Goal: Task Accomplishment & Management: Use online tool/utility

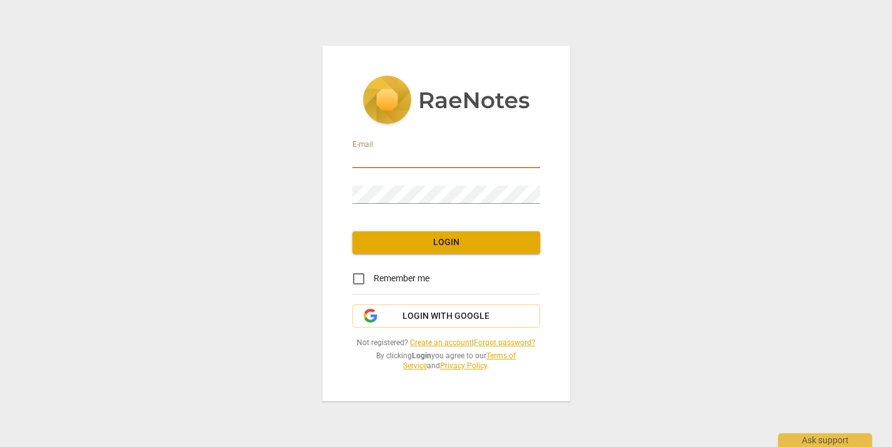
click at [372, 155] on input "email" at bounding box center [446, 159] width 188 height 18
type input "annabrowngriswold@gmail.com"
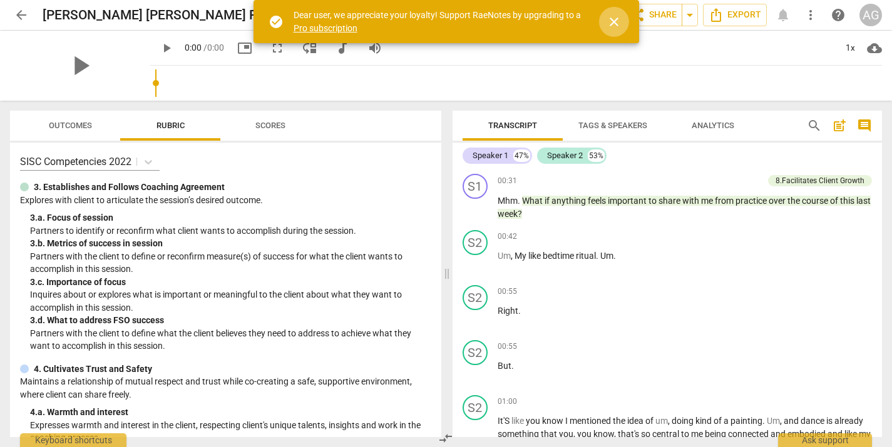
click at [613, 23] on span "close" at bounding box center [613, 21] width 15 height 15
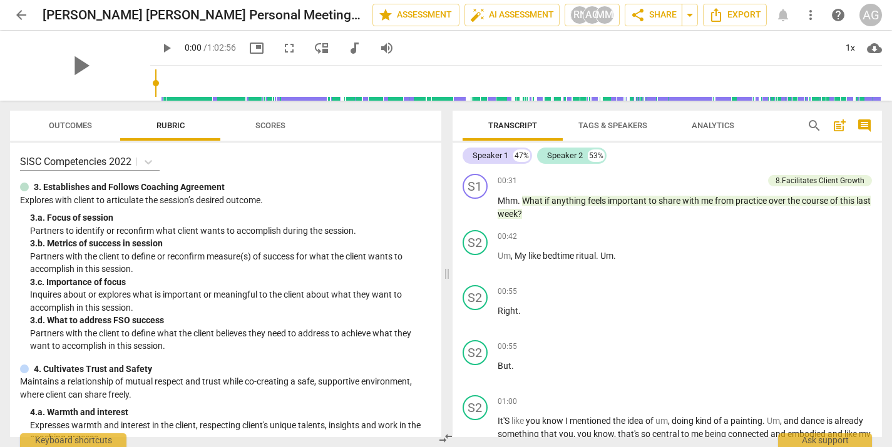
click at [26, 18] on span "arrow_back" at bounding box center [21, 15] width 15 height 15
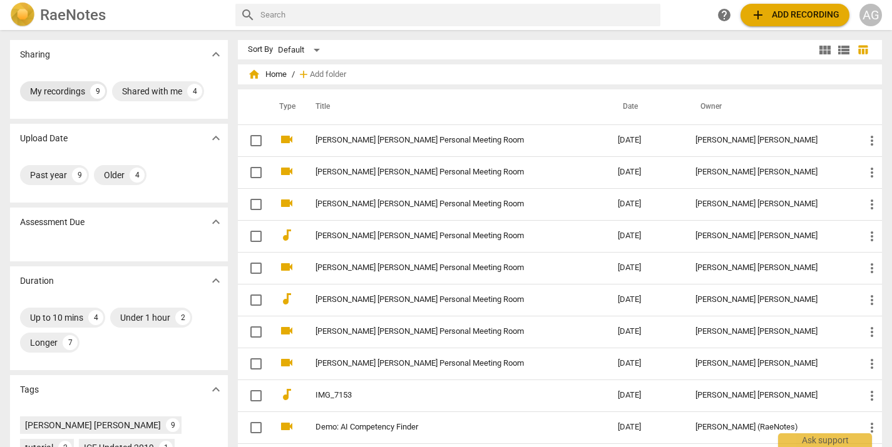
click at [53, 94] on div "My recordings" at bounding box center [57, 91] width 55 height 13
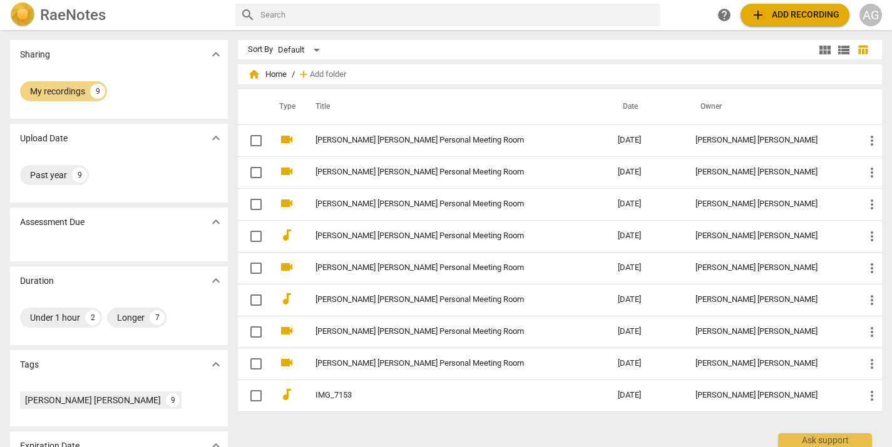
click at [762, 12] on span "add" at bounding box center [757, 15] width 15 height 15
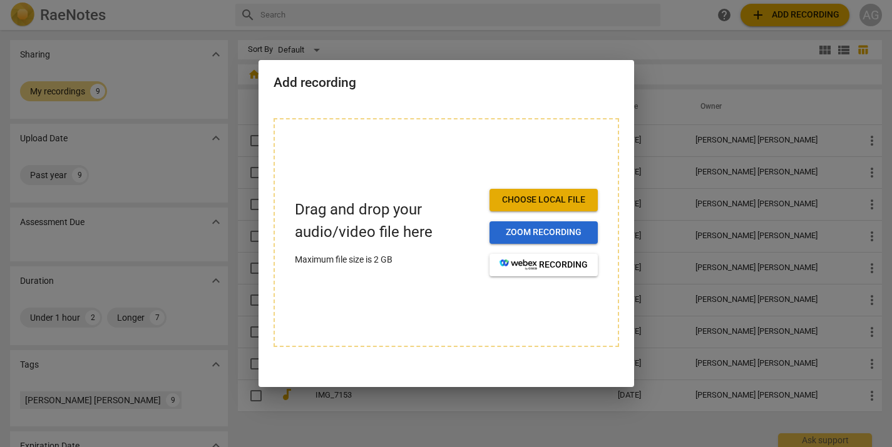
click at [549, 232] on span "Zoom recording" at bounding box center [543, 233] width 88 height 13
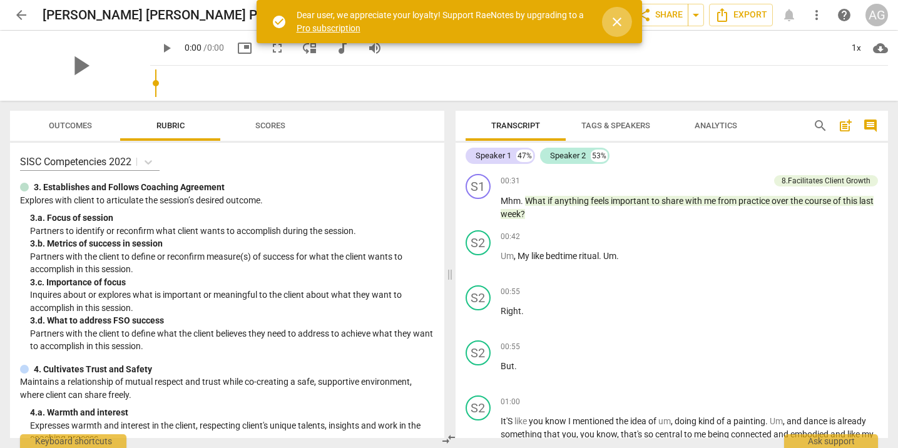
click at [615, 21] on span "close" at bounding box center [617, 21] width 15 height 15
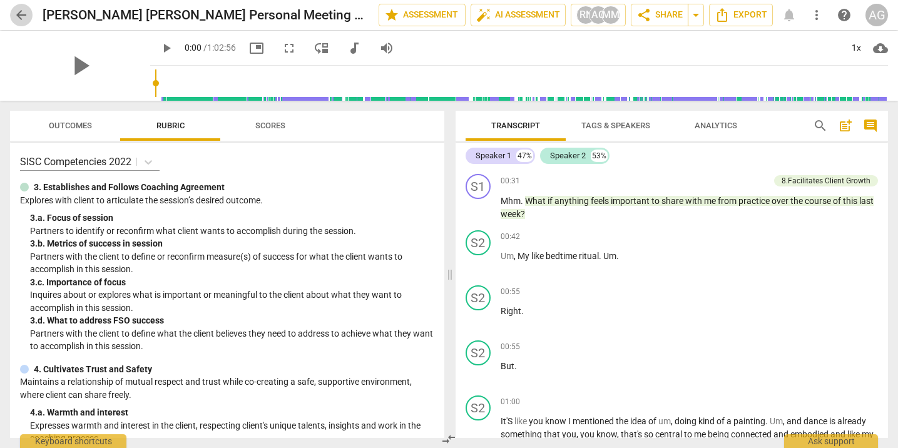
click at [23, 17] on span "arrow_back" at bounding box center [21, 15] width 15 height 15
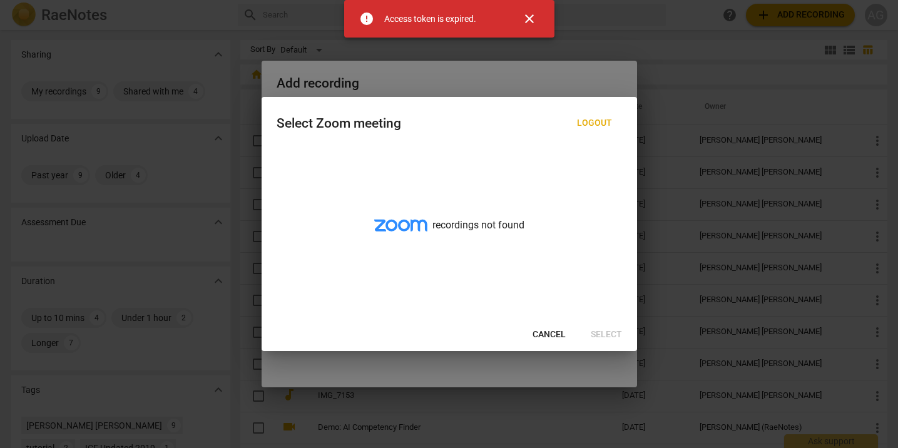
click at [549, 338] on span "Cancel" at bounding box center [549, 335] width 33 height 13
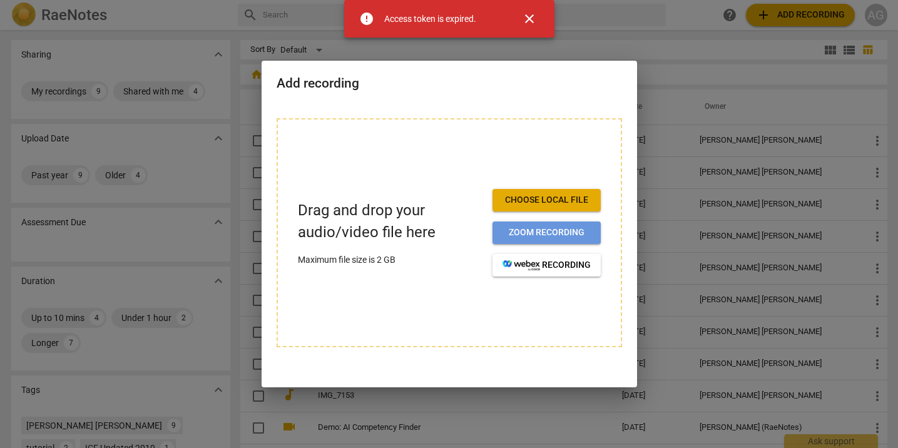
click at [563, 230] on span "Zoom recording" at bounding box center [546, 233] width 88 height 13
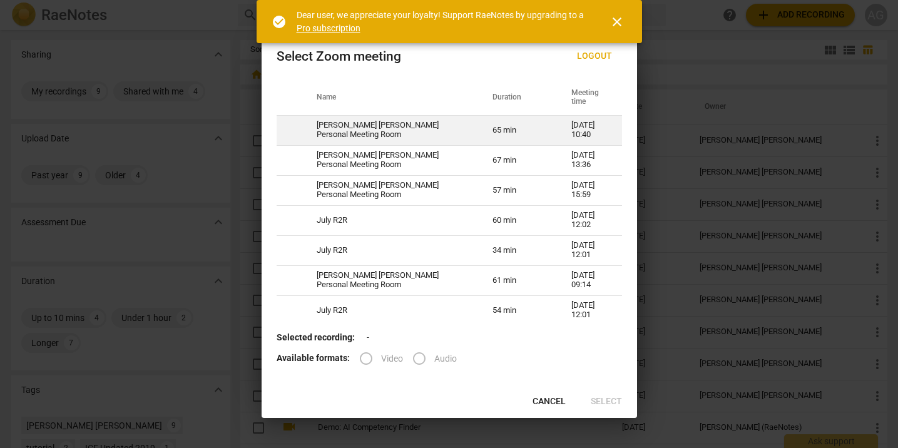
click at [325, 128] on td "[PERSON_NAME] [PERSON_NAME] Personal Meeting Room" at bounding box center [390, 130] width 176 height 30
radio input "true"
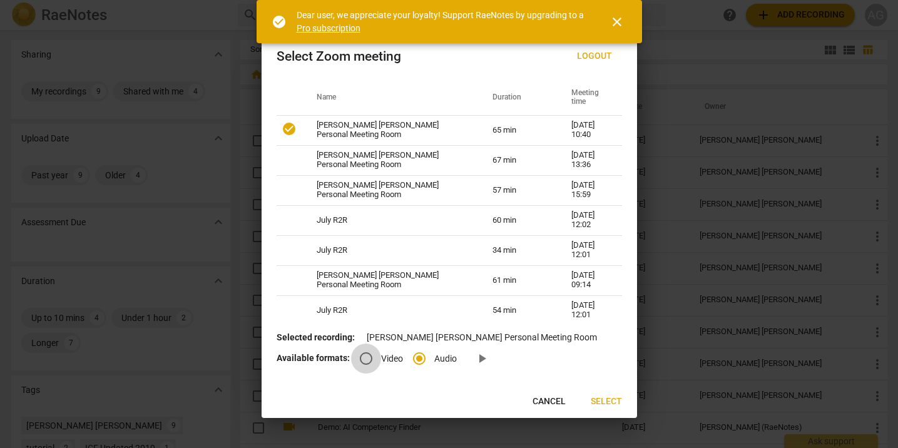
click at [366, 359] on input "Video" at bounding box center [366, 359] width 30 height 30
radio input "true"
click at [607, 399] on span "Select" at bounding box center [606, 401] width 31 height 13
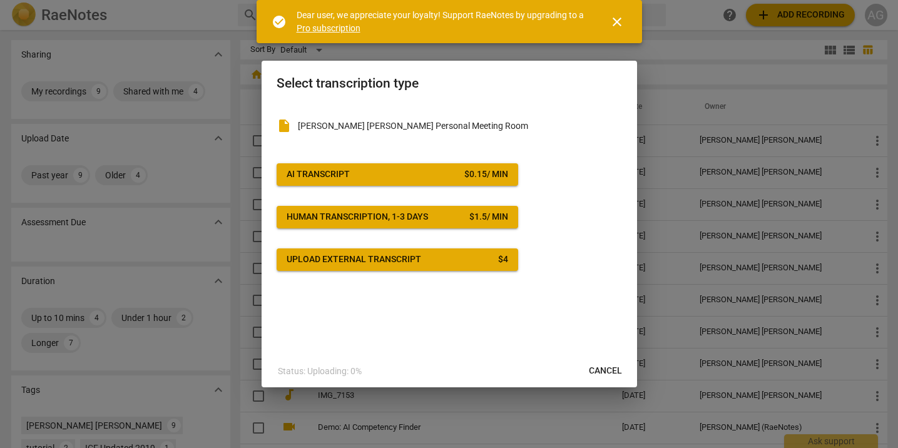
click at [332, 178] on div "AI Transcript" at bounding box center [318, 174] width 63 height 13
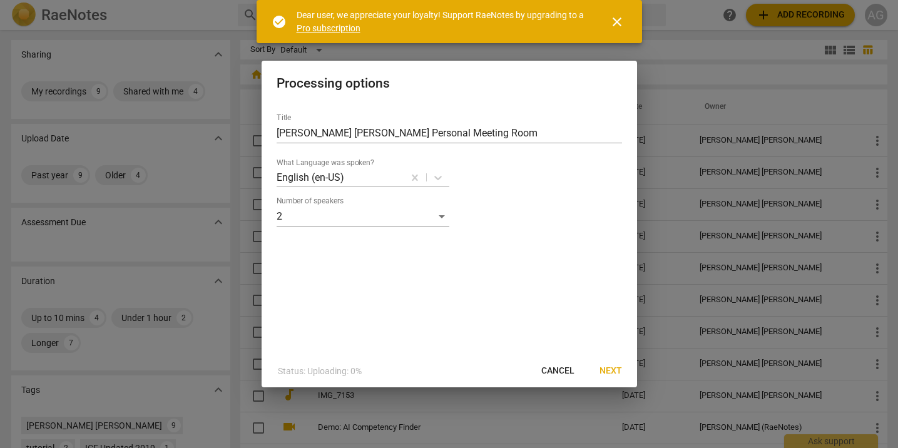
click at [604, 368] on span "Next" at bounding box center [610, 371] width 23 height 13
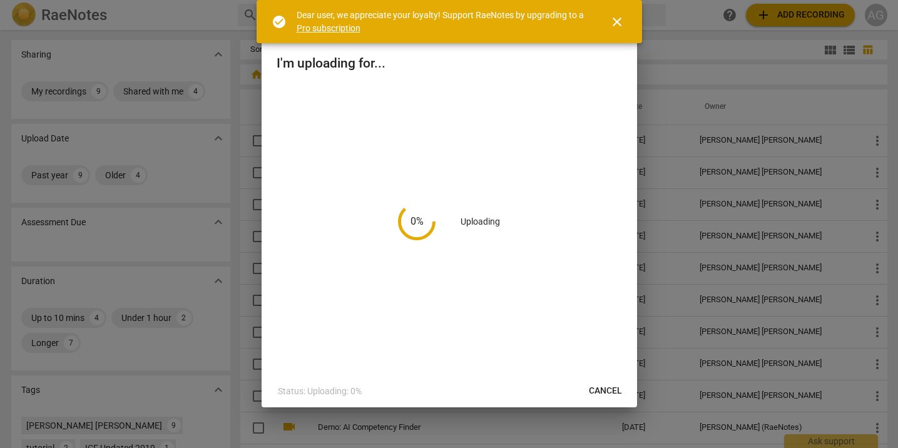
click at [615, 16] on span "close" at bounding box center [617, 21] width 15 height 15
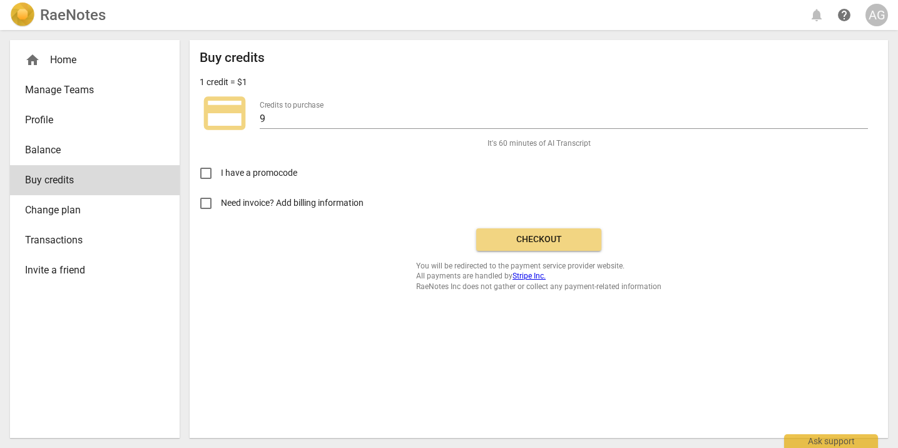
click at [530, 236] on span "Checkout" at bounding box center [538, 239] width 105 height 13
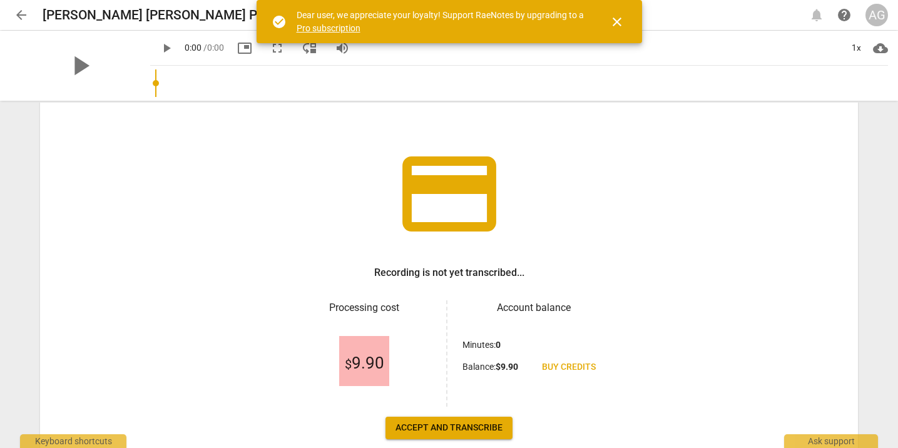
scroll to position [116, 0]
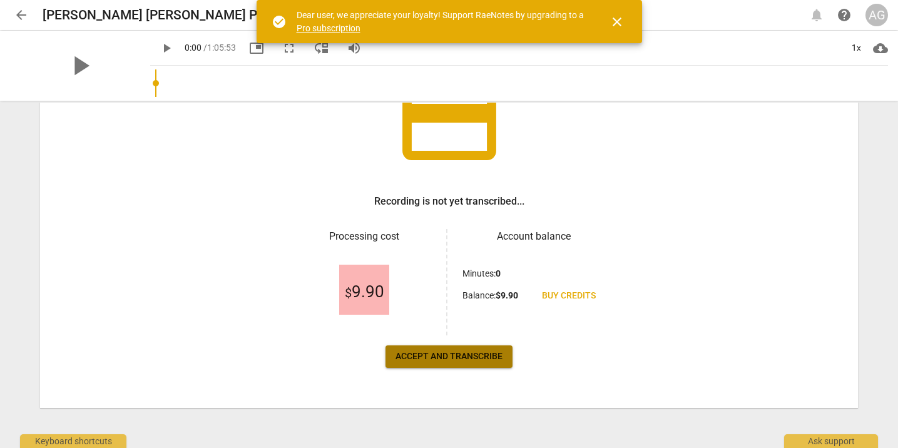
click at [460, 360] on span "Accept and transcribe" at bounding box center [448, 356] width 107 height 13
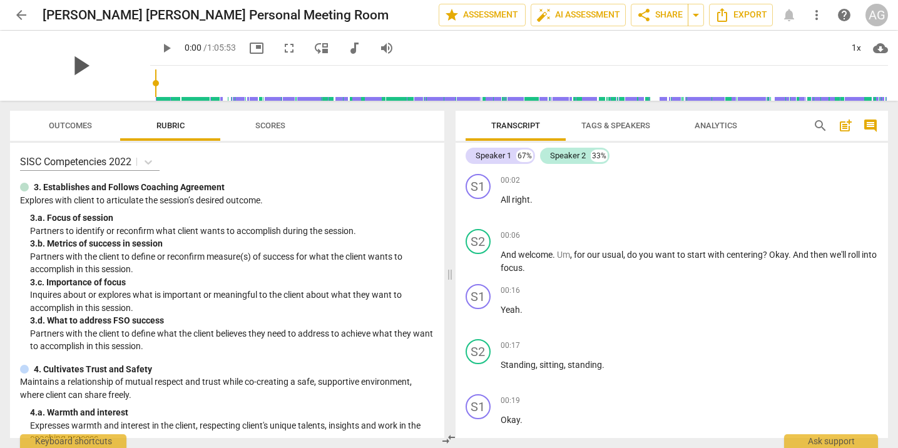
click at [73, 64] on span "play_arrow" at bounding box center [80, 65] width 33 height 33
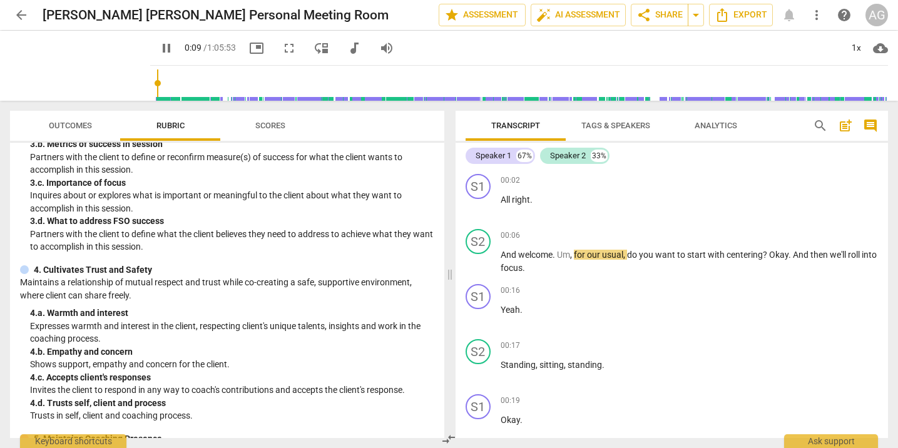
scroll to position [0, 0]
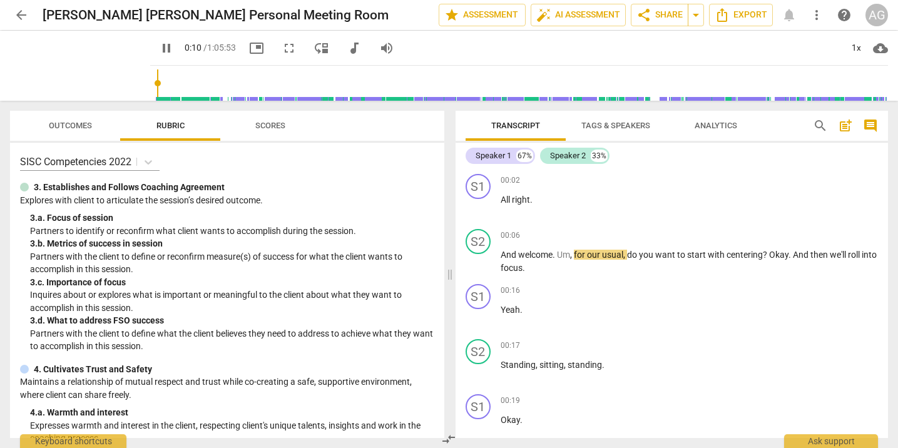
click at [159, 47] on span "pause" at bounding box center [166, 48] width 15 height 15
type input "11"
click at [573, 13] on span "auto_fix_high AI Assessment" at bounding box center [578, 15] width 84 height 15
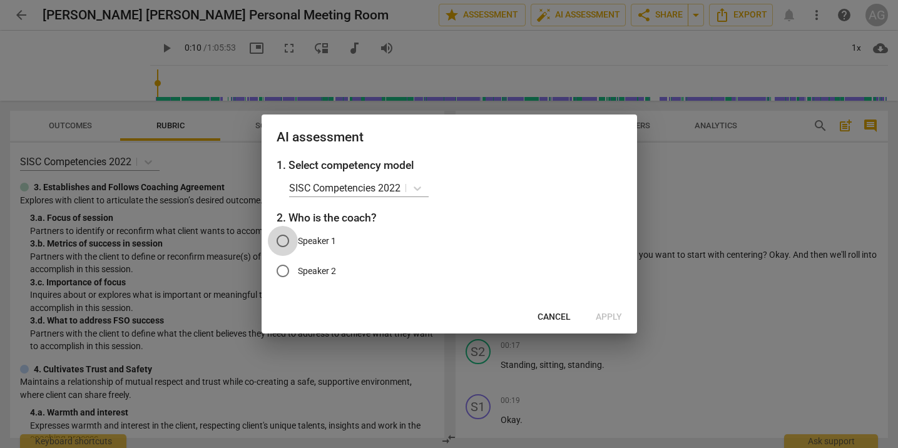
click at [283, 243] on input "Speaker 1" at bounding box center [283, 241] width 30 height 30
radio input "true"
click at [614, 318] on span "Apply" at bounding box center [609, 317] width 26 height 13
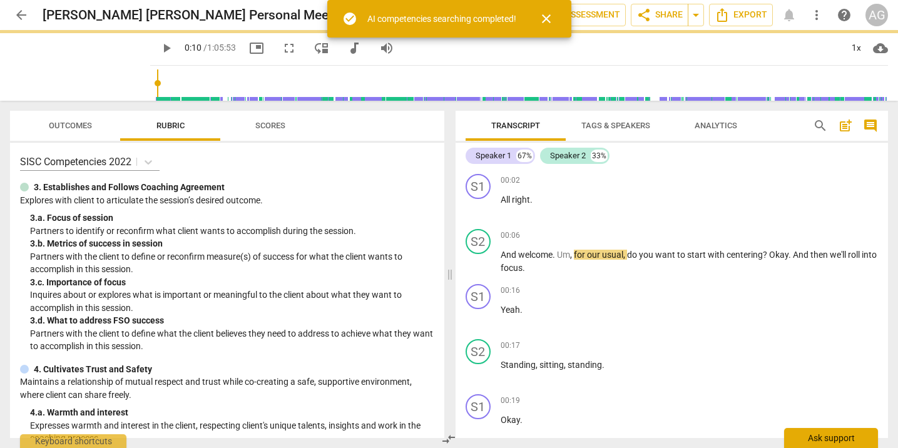
type input "11"
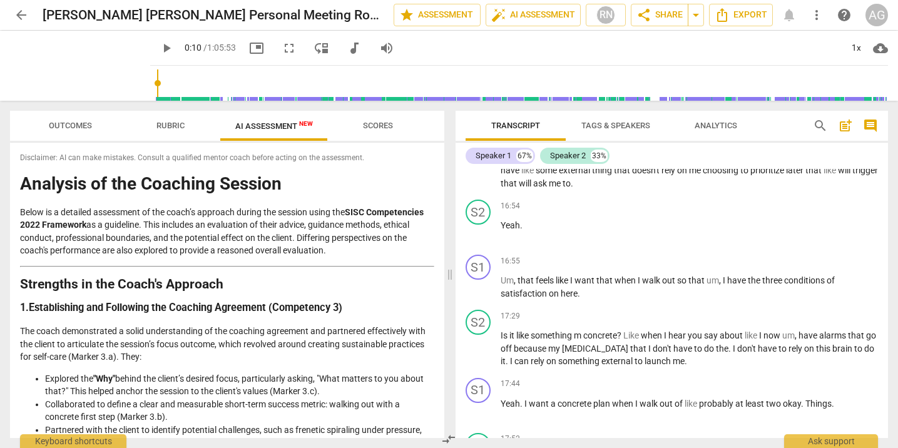
scroll to position [3122, 0]
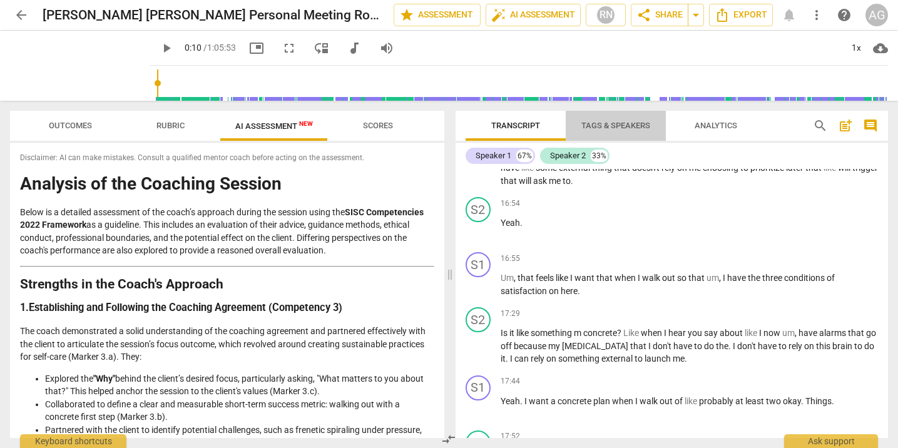
click at [613, 126] on span "Tags & Speakers" at bounding box center [615, 125] width 69 height 9
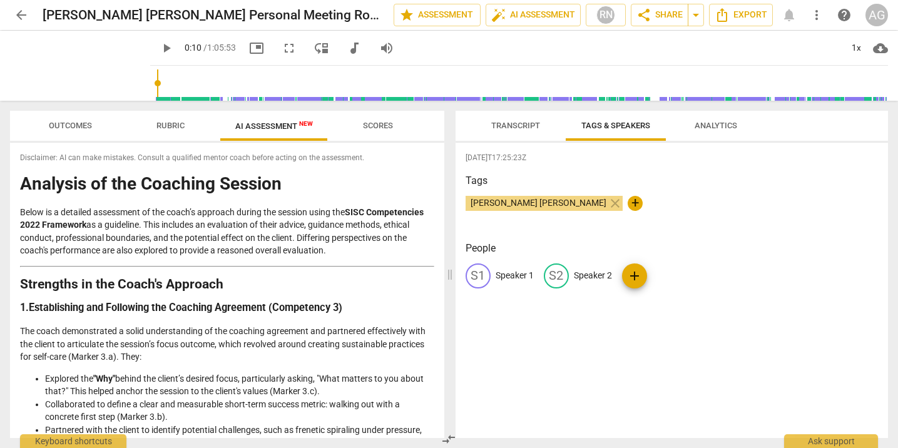
click at [522, 126] on span "Transcript" at bounding box center [515, 125] width 49 height 9
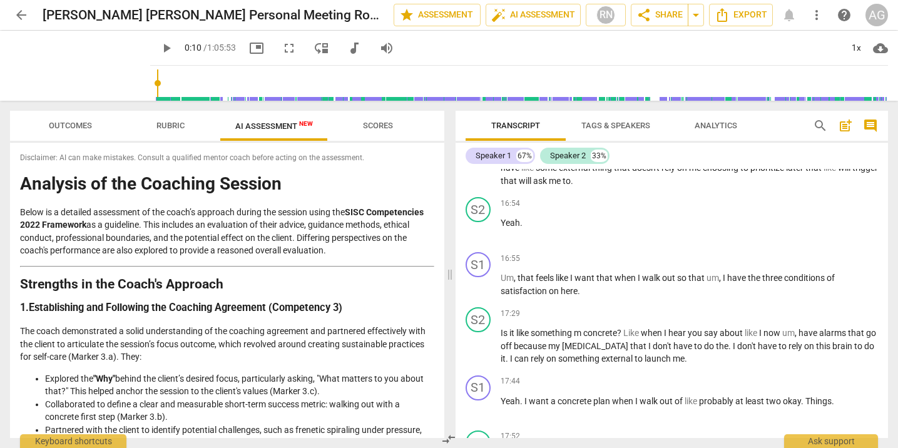
click at [690, 126] on span "Analytics" at bounding box center [716, 126] width 73 height 17
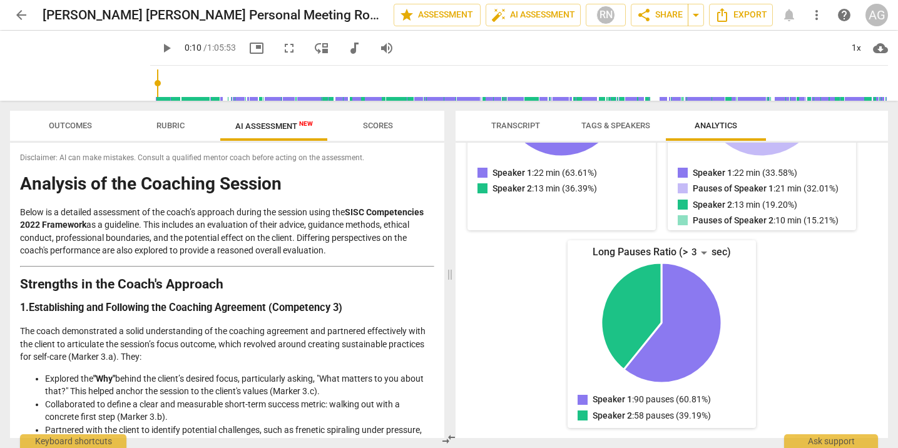
scroll to position [0, 0]
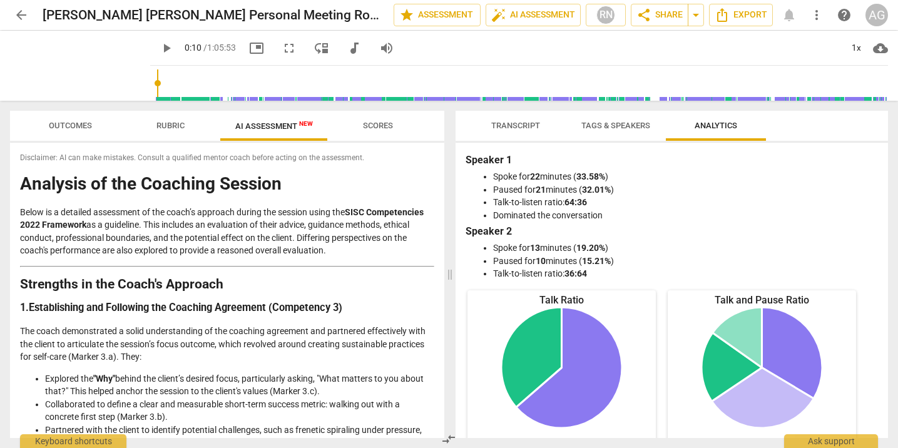
click at [519, 123] on span "Transcript" at bounding box center [515, 125] width 49 height 9
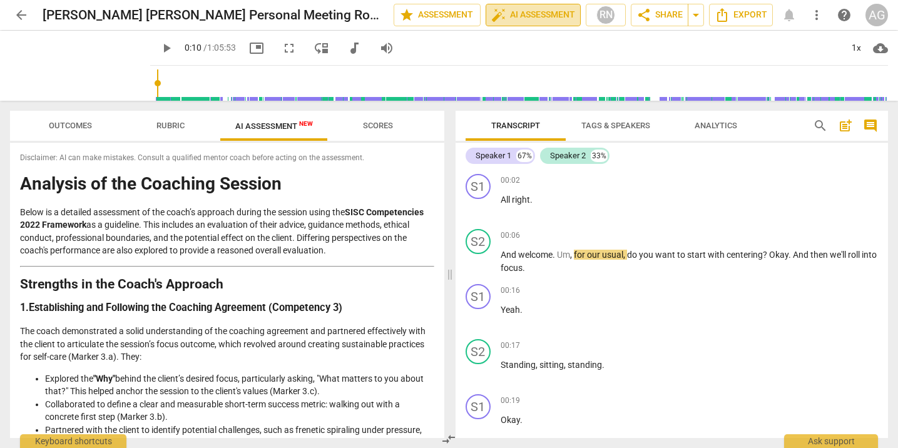
click at [542, 16] on span "auto_fix_high AI Assessment" at bounding box center [533, 15] width 84 height 15
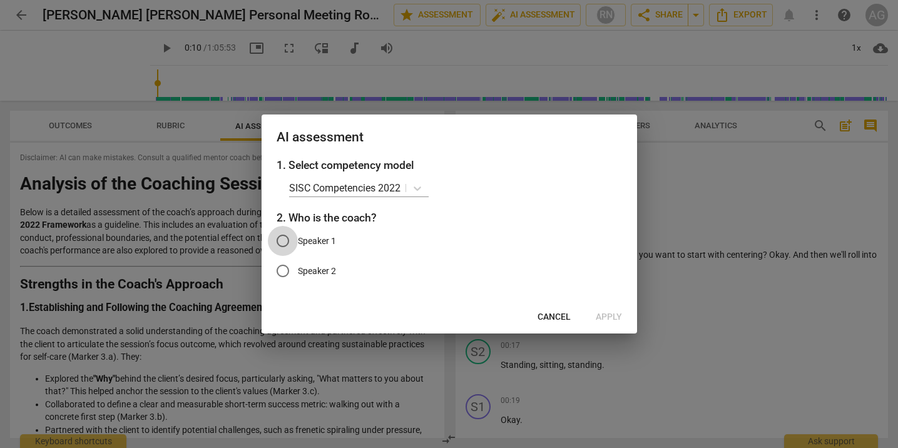
click at [278, 233] on input "Speaker 1" at bounding box center [283, 241] width 30 height 30
radio input "true"
click at [610, 320] on span "Apply" at bounding box center [609, 317] width 26 height 13
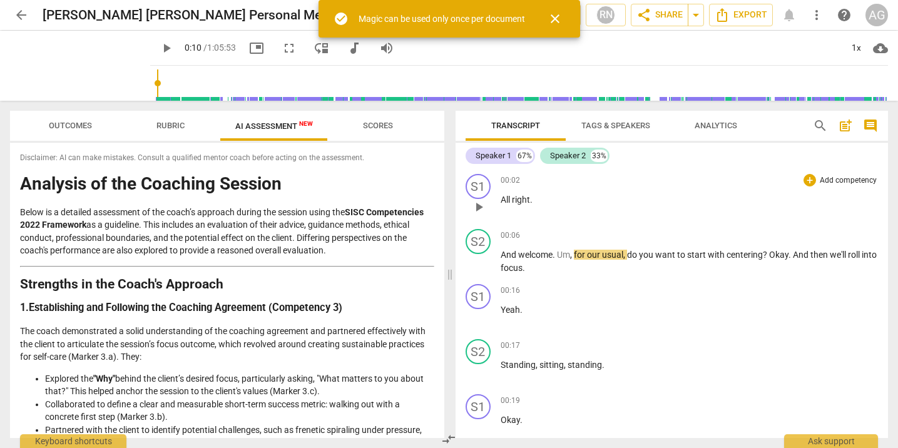
click at [683, 218] on div "00:02 + Add competency keyboard_arrow_right All right ." at bounding box center [690, 196] width 378 height 45
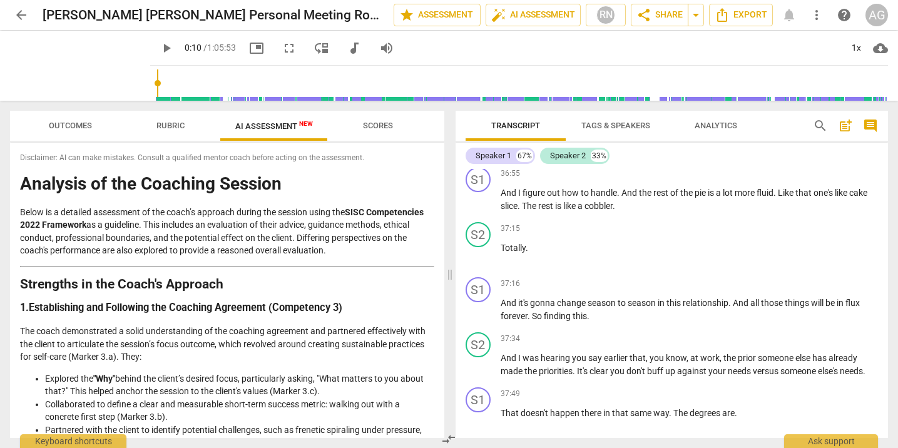
scroll to position [7517, 0]
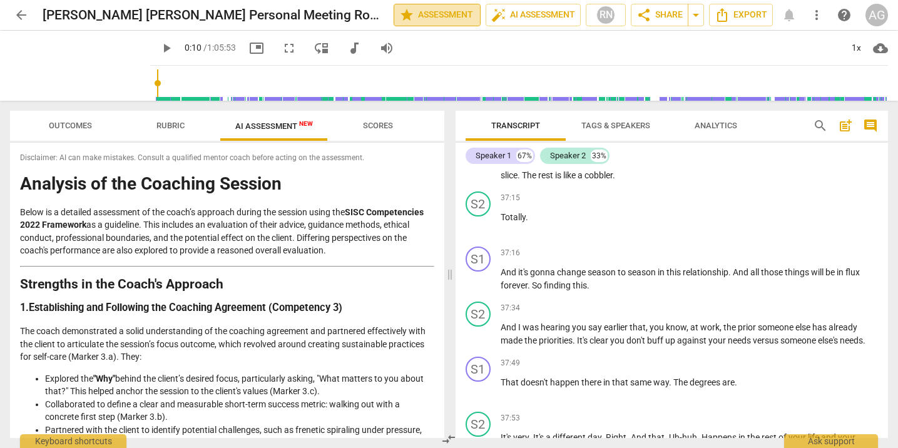
click at [411, 17] on span "star Assessment" at bounding box center [437, 15] width 76 height 15
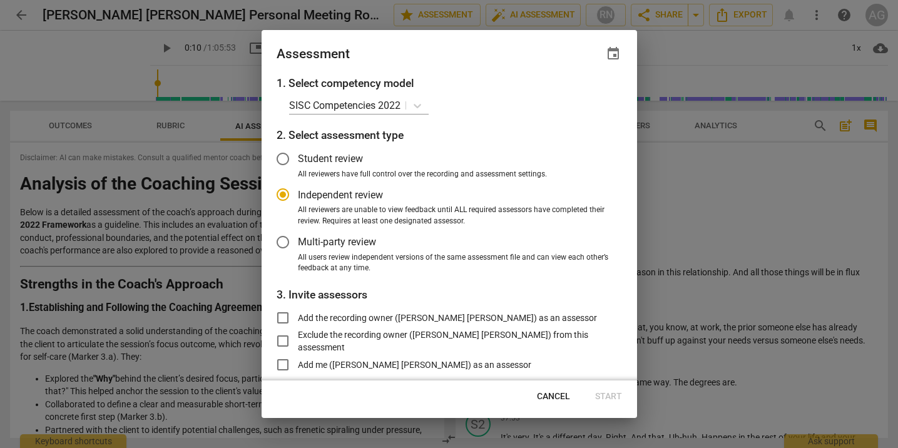
radio input "false"
click at [282, 163] on input "Student review" at bounding box center [283, 159] width 30 height 30
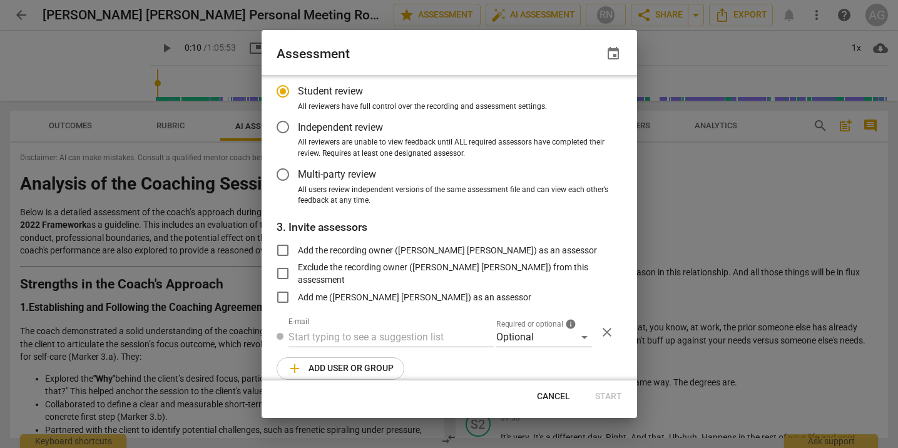
scroll to position [81, 0]
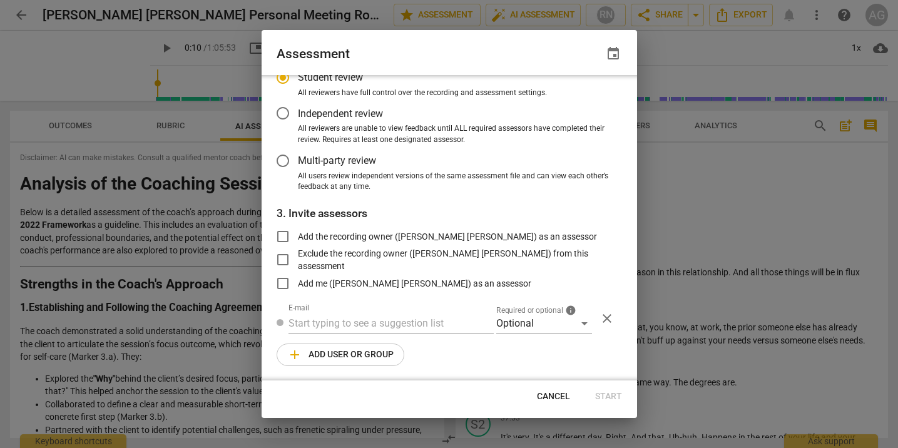
click at [737, 215] on div at bounding box center [449, 224] width 898 height 448
radio input "false"
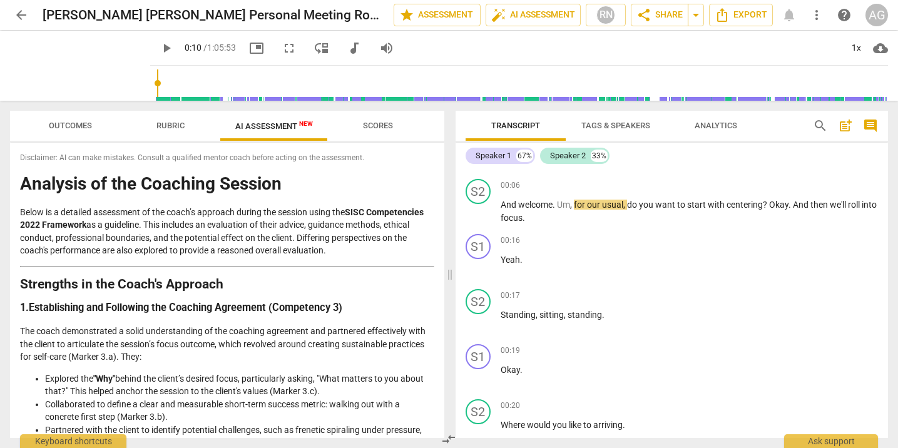
scroll to position [0, 0]
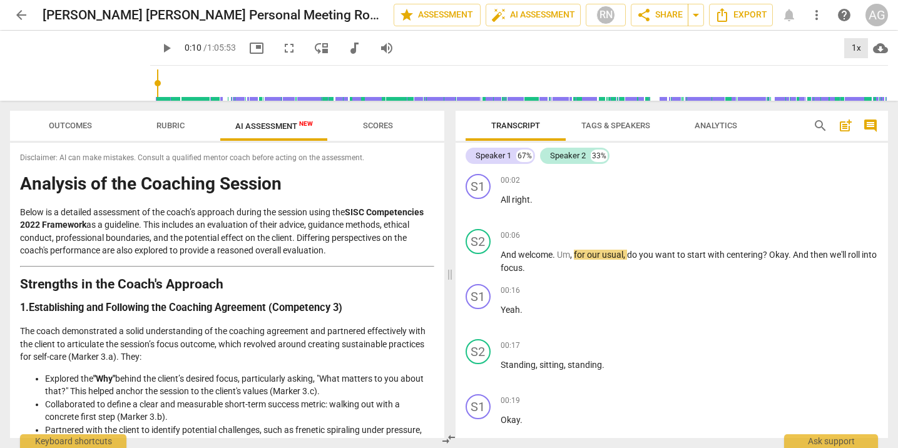
click at [851, 44] on div "1x" at bounding box center [856, 48] width 24 height 20
click at [869, 90] on li "1.25x" at bounding box center [865, 98] width 42 height 24
type input "11"
